Goal: Download file/media

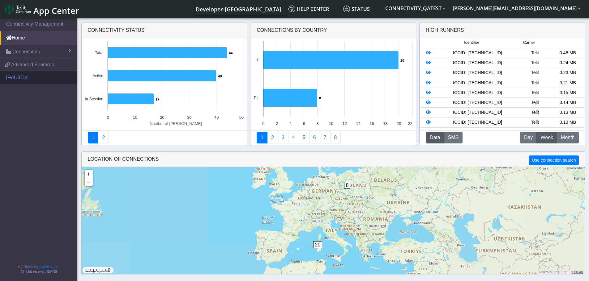
click at [23, 77] on link "eUICCs" at bounding box center [38, 78] width 77 height 14
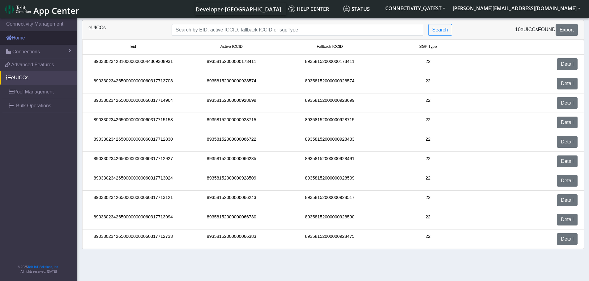
click at [21, 34] on link "Home" at bounding box center [38, 38] width 77 height 14
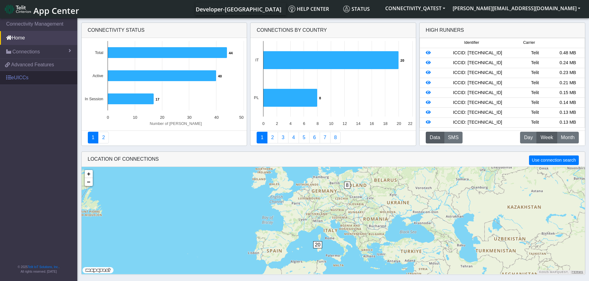
click at [19, 80] on link "eUICCs" at bounding box center [38, 78] width 77 height 14
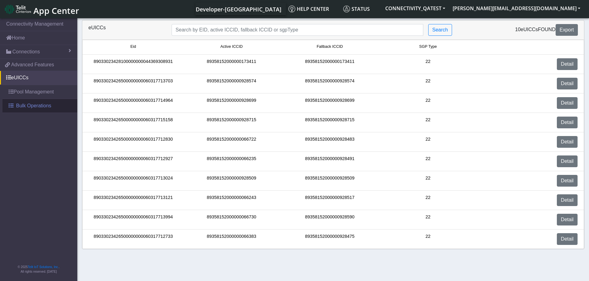
click at [20, 110] on link "Bulk Operations" at bounding box center [39, 106] width 75 height 14
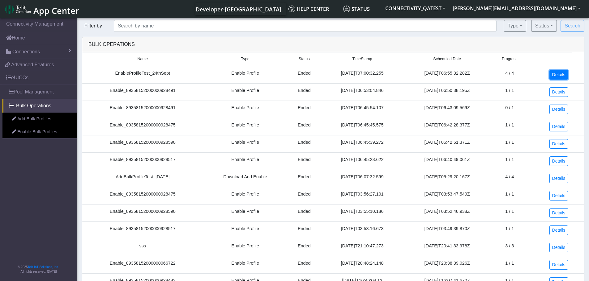
click at [556, 72] on link "Details" at bounding box center [558, 75] width 19 height 10
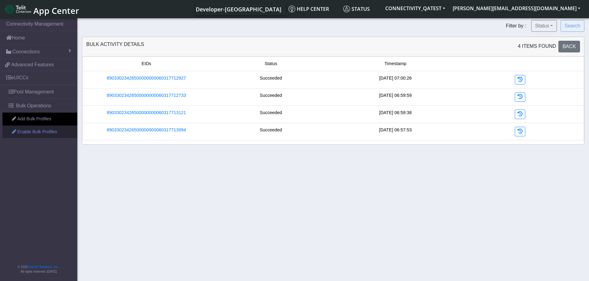
click at [41, 135] on link "Enable Bulk Profiles" at bounding box center [39, 132] width 75 height 13
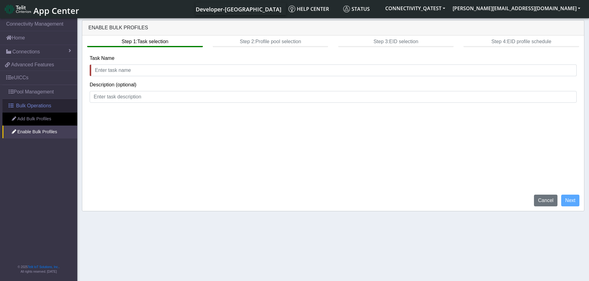
click at [39, 105] on span "Bulk Operations" at bounding box center [33, 105] width 35 height 7
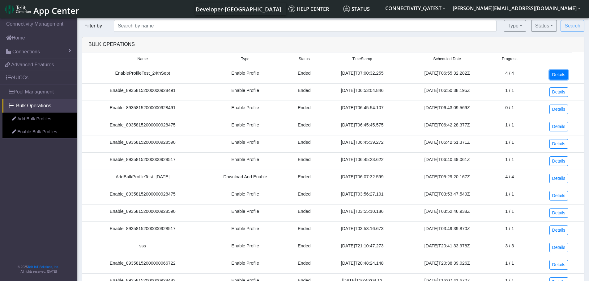
click at [564, 76] on link "Details" at bounding box center [558, 75] width 19 height 10
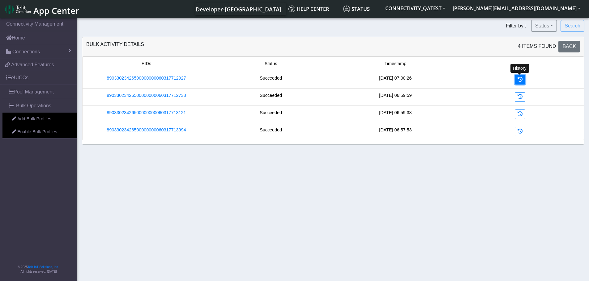
click at [524, 80] on link at bounding box center [519, 80] width 11 height 10
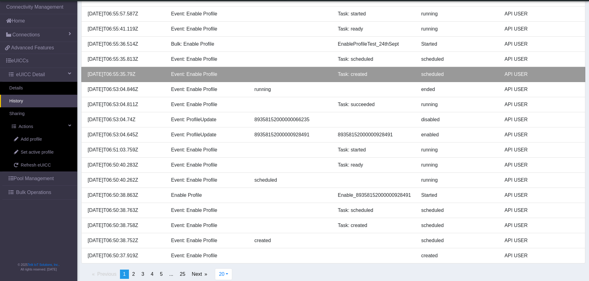
scroll to position [129, 0]
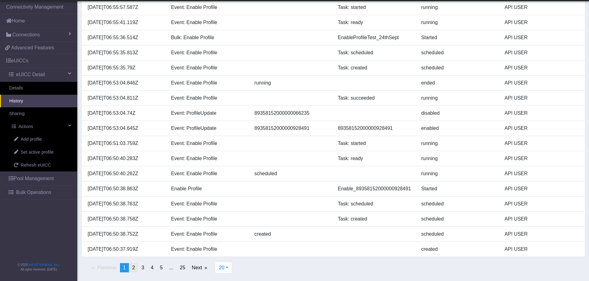
click at [136, 269] on link "page 2" at bounding box center [133, 268] width 9 height 9
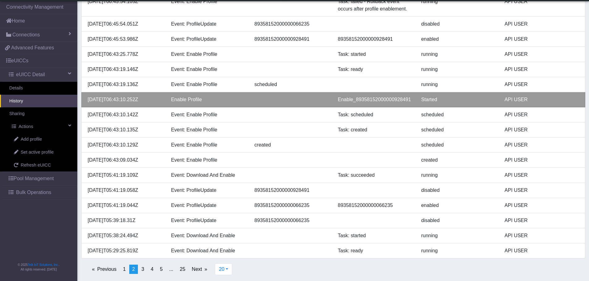
scroll to position [137, 0]
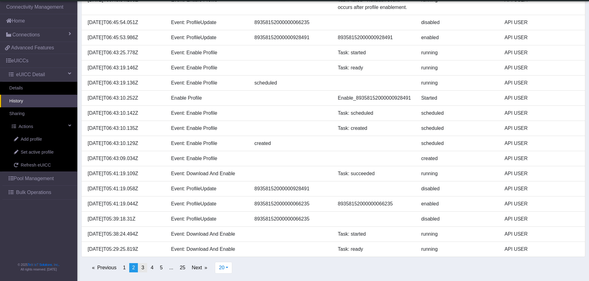
click at [144, 267] on span "3" at bounding box center [142, 267] width 3 height 5
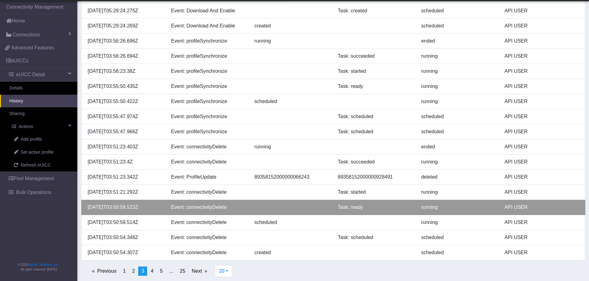
scroll to position [129, 0]
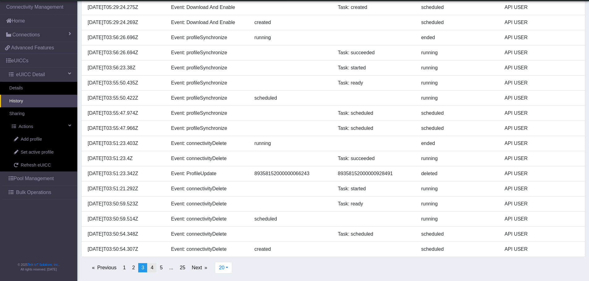
click at [153, 270] on span "4" at bounding box center [151, 267] width 3 height 5
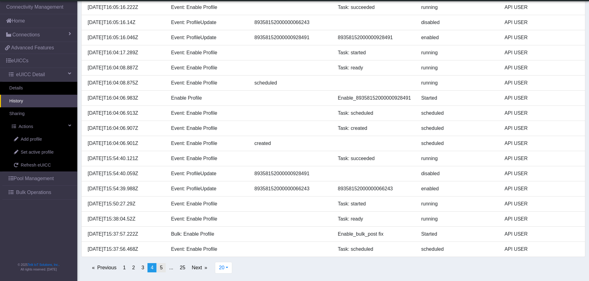
click at [161, 271] on span "5" at bounding box center [161, 267] width 3 height 5
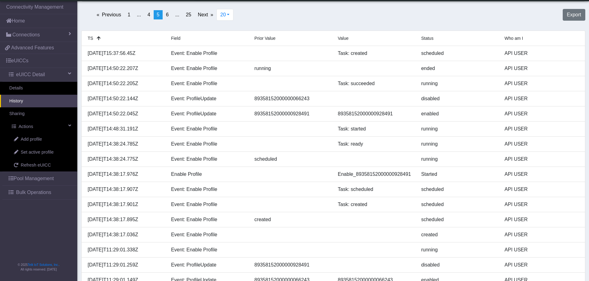
scroll to position [36, 0]
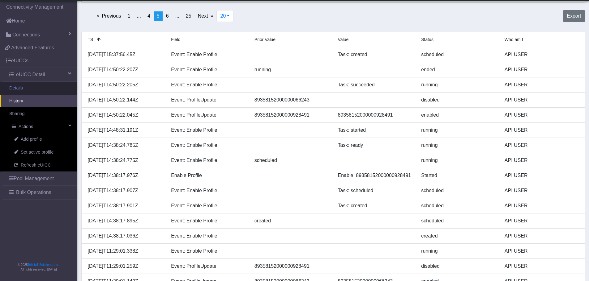
click at [21, 90] on link "Details" at bounding box center [38, 88] width 77 height 13
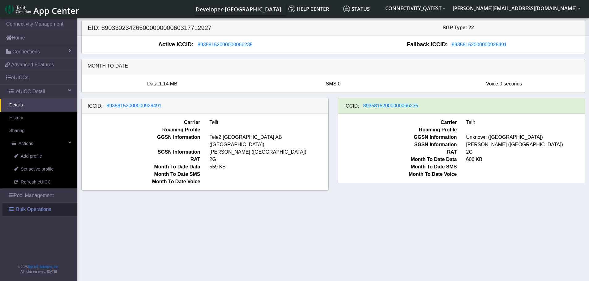
click at [30, 212] on span "Bulk Operations" at bounding box center [33, 209] width 35 height 7
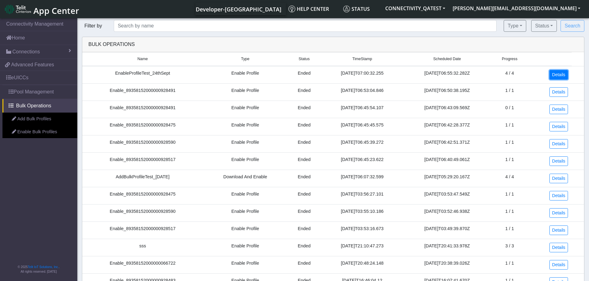
click at [557, 78] on link "Details" at bounding box center [558, 75] width 19 height 10
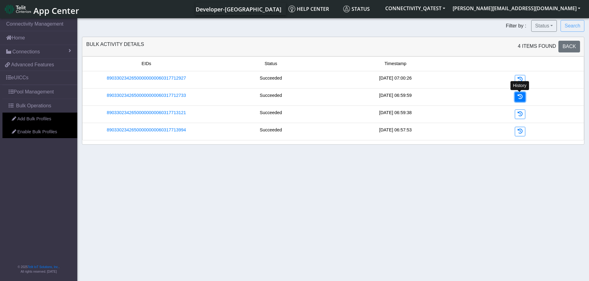
click at [520, 96] on icon at bounding box center [519, 96] width 5 height 5
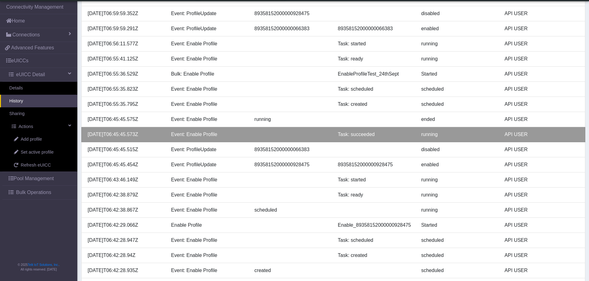
scroll to position [124, 0]
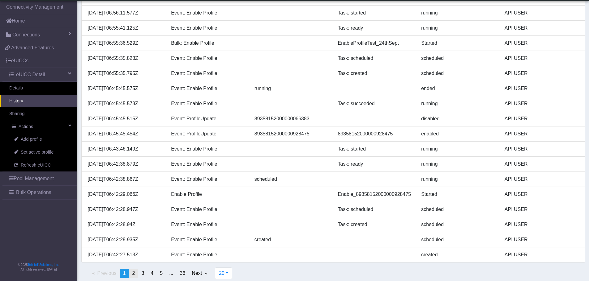
click at [135, 274] on span "2" at bounding box center [133, 273] width 3 height 5
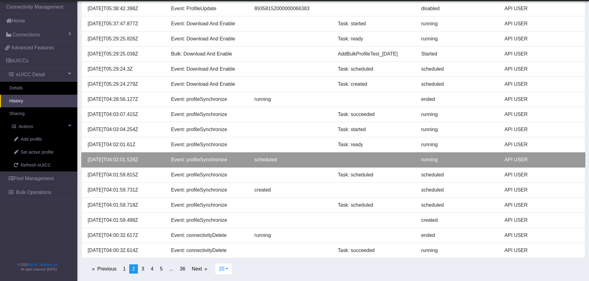
scroll to position [129, 0]
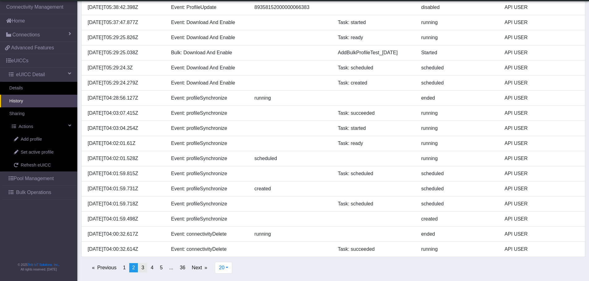
click at [146, 273] on link "page 3" at bounding box center [142, 268] width 9 height 9
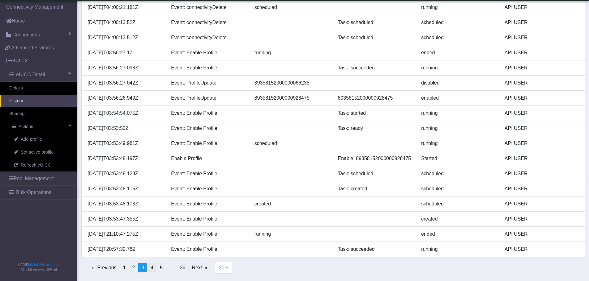
click at [151, 270] on span "4" at bounding box center [151, 267] width 3 height 5
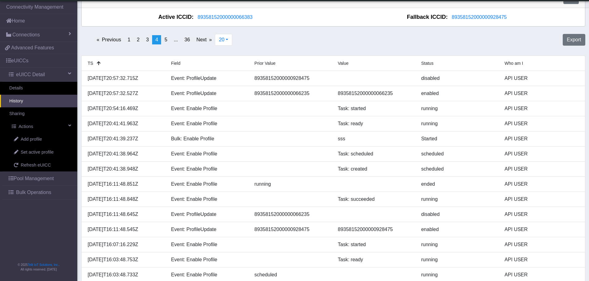
scroll to position [0, 0]
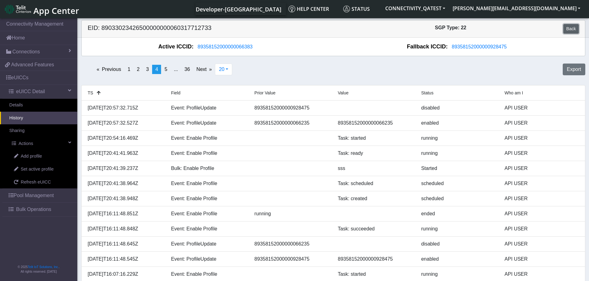
click at [564, 29] on link "Back" at bounding box center [570, 29] width 15 height 10
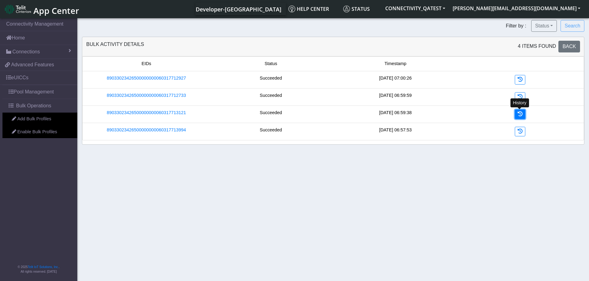
click at [521, 112] on icon at bounding box center [519, 114] width 5 height 5
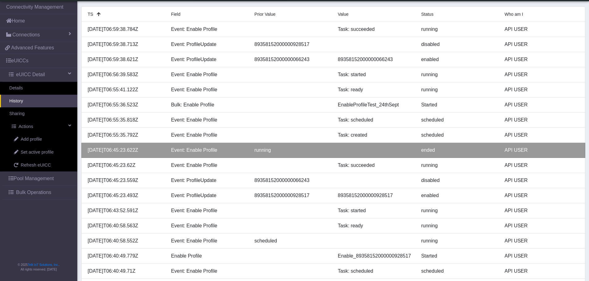
scroll to position [129, 0]
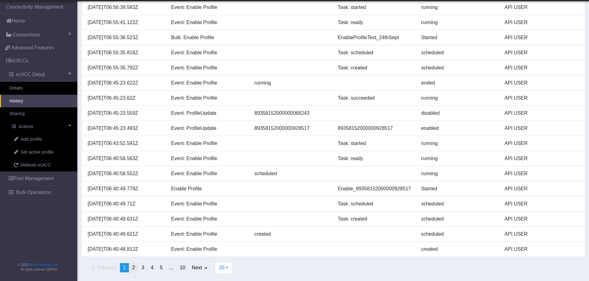
click at [137, 272] on link "page 2" at bounding box center [133, 268] width 9 height 9
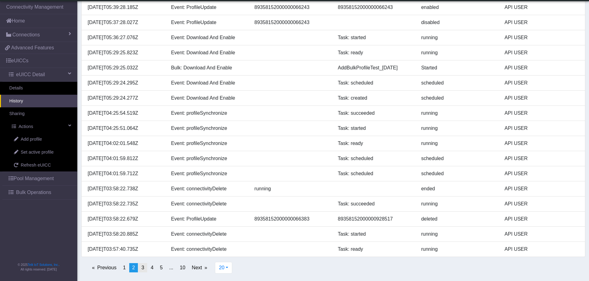
click at [144, 267] on link "page 3" at bounding box center [142, 268] width 9 height 9
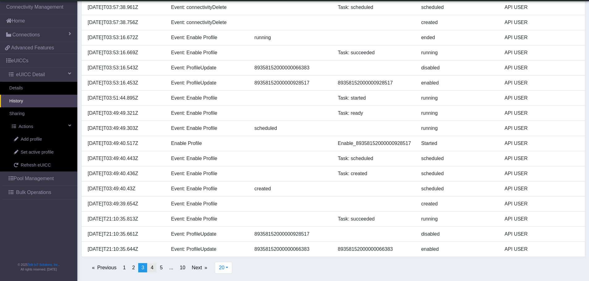
click at [154, 268] on link "page 4" at bounding box center [151, 268] width 9 height 9
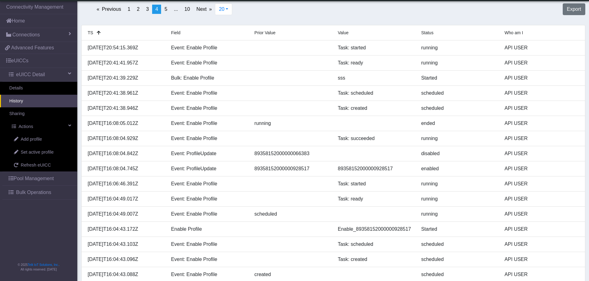
scroll to position [0, 0]
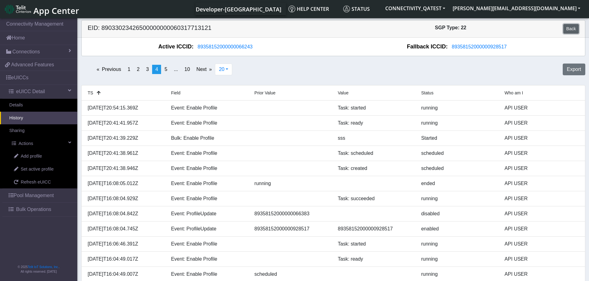
click at [570, 32] on link "Back" at bounding box center [570, 29] width 15 height 10
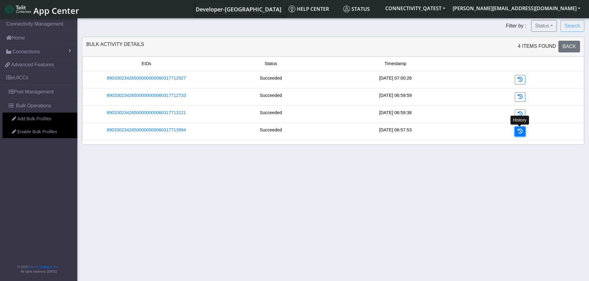
click at [519, 132] on icon at bounding box center [519, 131] width 5 height 5
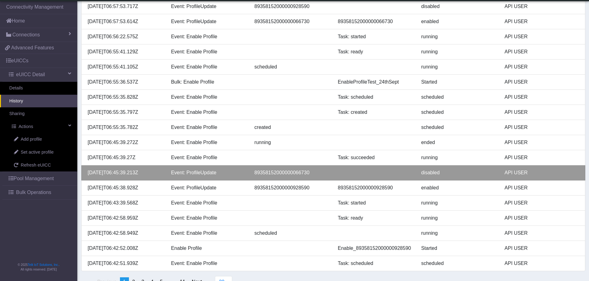
scroll to position [129, 0]
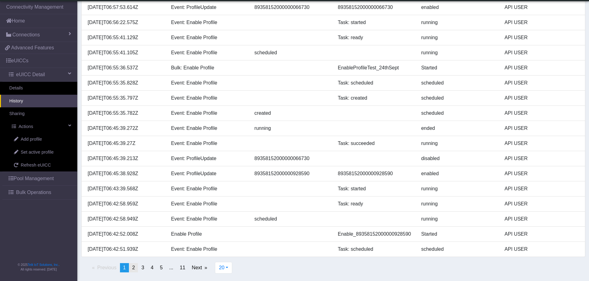
click at [134, 271] on span "2" at bounding box center [133, 267] width 3 height 5
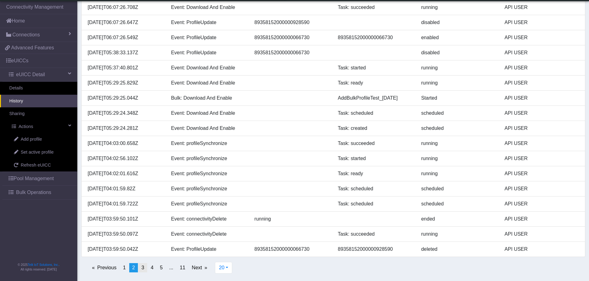
click at [143, 268] on span "3" at bounding box center [142, 267] width 3 height 5
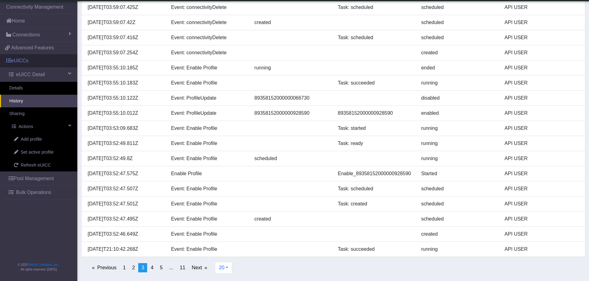
click at [23, 63] on link "eUICCs" at bounding box center [38, 61] width 77 height 14
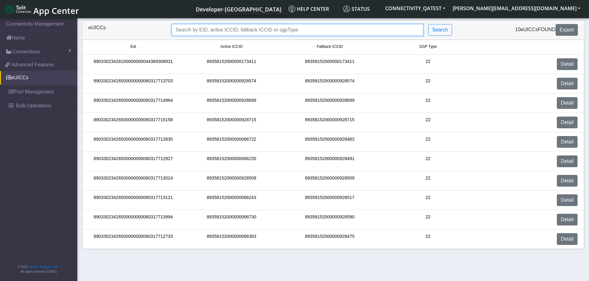
click at [246, 32] on input "Search..." at bounding box center [297, 30] width 252 height 12
paste input "89033023426500000000060317713024"
type input "89033023426500000000060317713024"
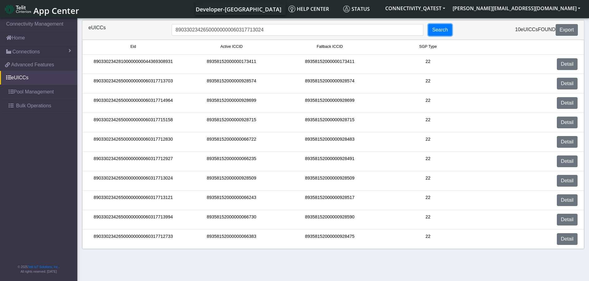
click at [447, 32] on button "Search" at bounding box center [440, 30] width 24 height 12
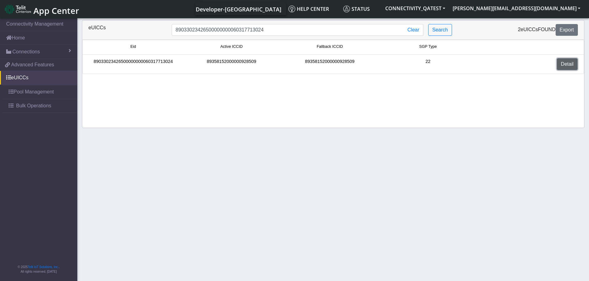
click at [567, 67] on link "Detail" at bounding box center [566, 64] width 21 height 12
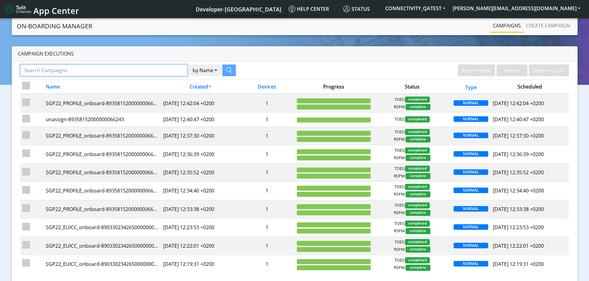
click at [96, 73] on input "Search Campaigns" at bounding box center [103, 71] width 167 height 12
paste input "89358152000000066706"
type input "89358152000000066706"
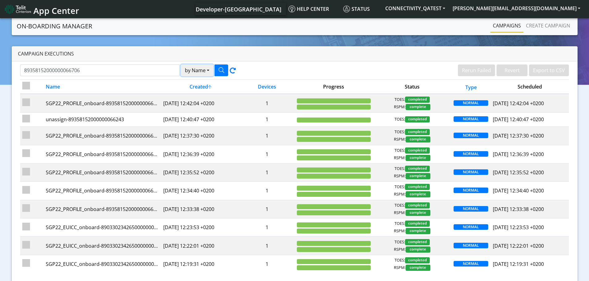
click at [205, 69] on button "by Name" at bounding box center [197, 71] width 32 height 12
click at [198, 93] on button "Device" at bounding box center [205, 95] width 49 height 10
click at [221, 73] on button "button" at bounding box center [221, 71] width 14 height 12
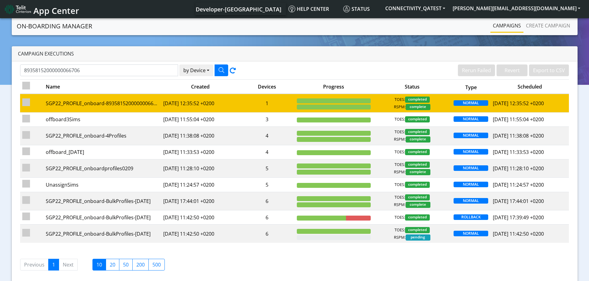
click at [24, 101] on input "checkbox" at bounding box center [26, 103] width 8 height 8
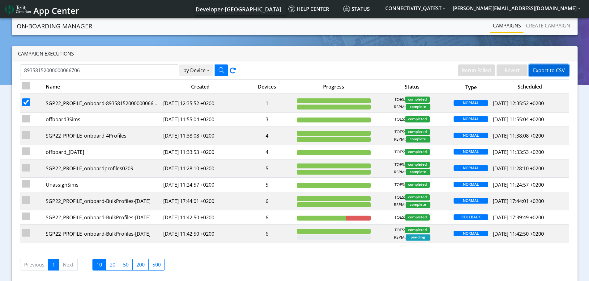
click at [562, 73] on button "Export to CSV" at bounding box center [549, 71] width 40 height 12
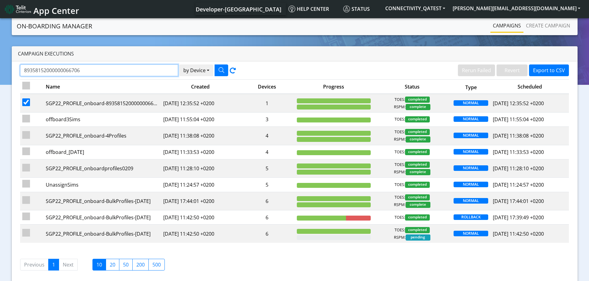
drag, startPoint x: 83, startPoint y: 69, endPoint x: 0, endPoint y: 71, distance: 83.1
click at [0, 71] on section "On-Boarding Manager Rerun Failed Revert Export to CSV Campaigns Create campaign…" at bounding box center [294, 160] width 589 height 286
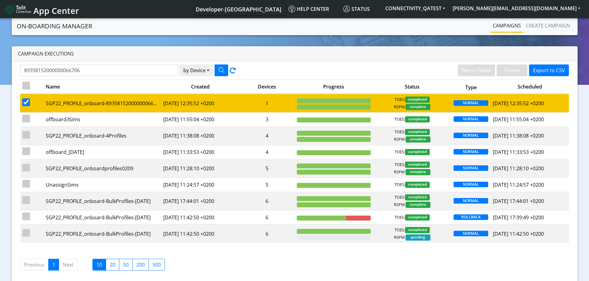
click at [27, 100] on input "checkbox" at bounding box center [26, 103] width 8 height 8
checkbox input "false"
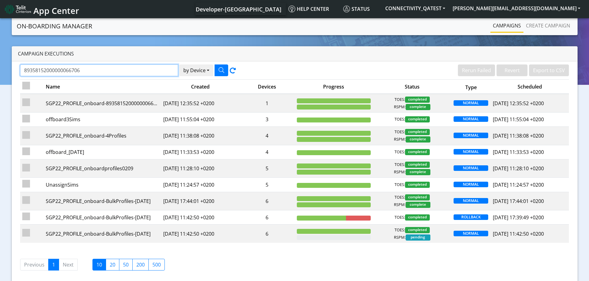
drag, startPoint x: 152, startPoint y: 73, endPoint x: 0, endPoint y: 75, distance: 151.7
click at [0, 75] on section "On-Boarding Manager Rerun Failed Revert Export to CSV Campaigns Create campaign…" at bounding box center [294, 160] width 589 height 286
paste input "14"
type input "89358152000000066714"
click at [222, 70] on icon "button" at bounding box center [221, 70] width 6 height 6
